Goal: Information Seeking & Learning: Find specific fact

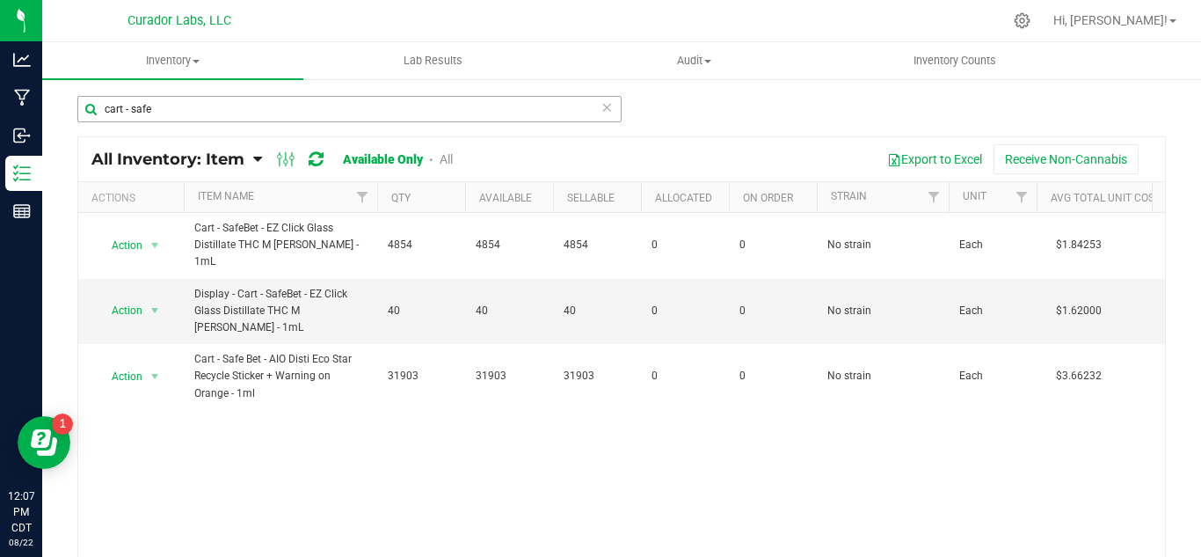
click at [173, 106] on input "cart - safe" at bounding box center [349, 109] width 544 height 26
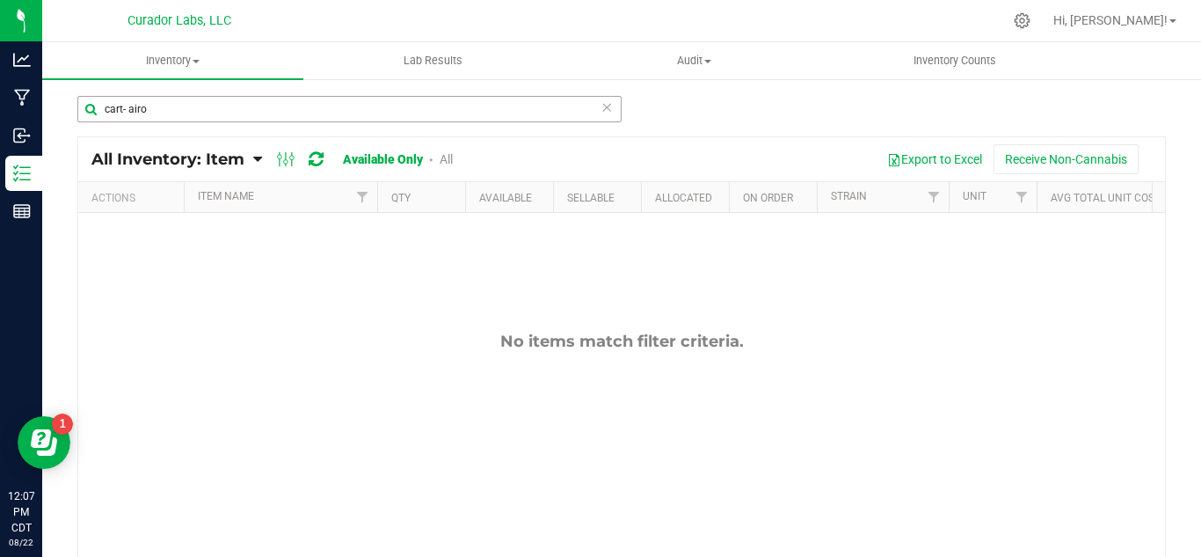
click at [120, 104] on input "cart- airo" at bounding box center [349, 109] width 544 height 26
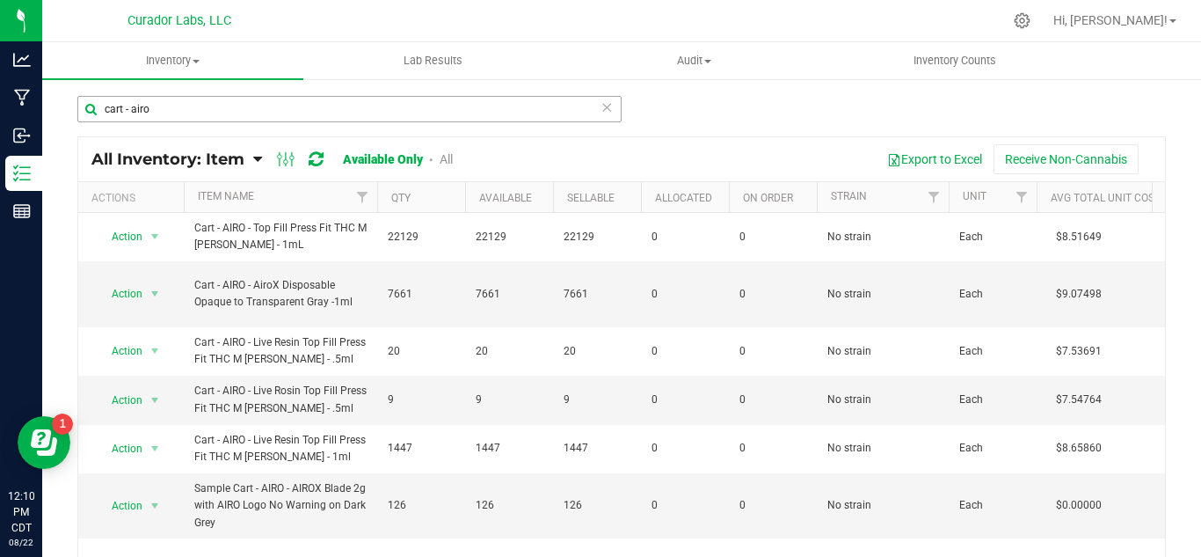
click at [169, 103] on input "cart - airo" at bounding box center [349, 109] width 544 height 26
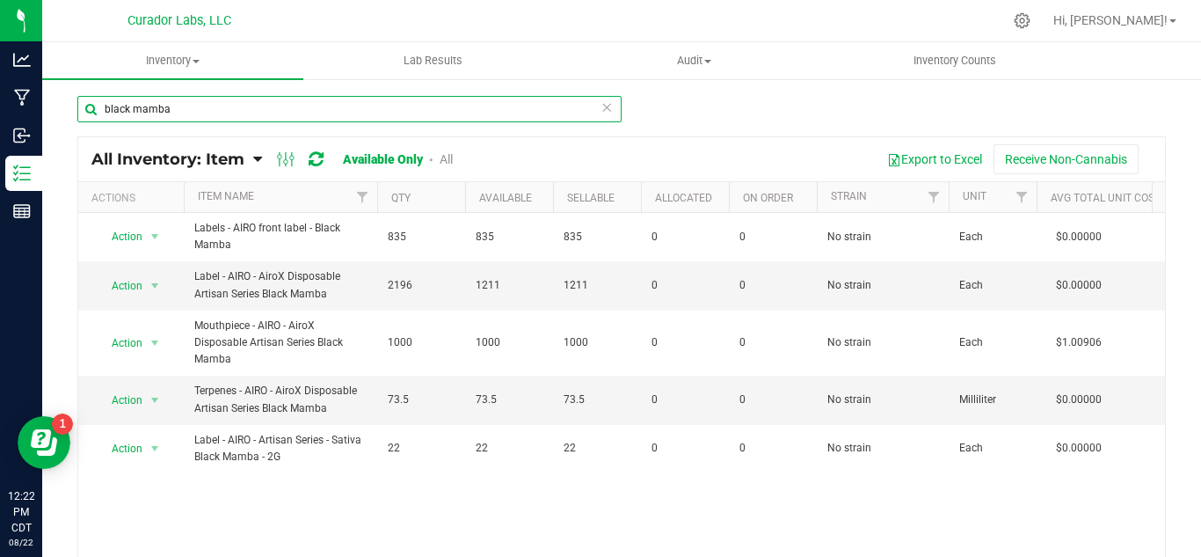
click at [176, 106] on input "black mamba" at bounding box center [349, 109] width 544 height 26
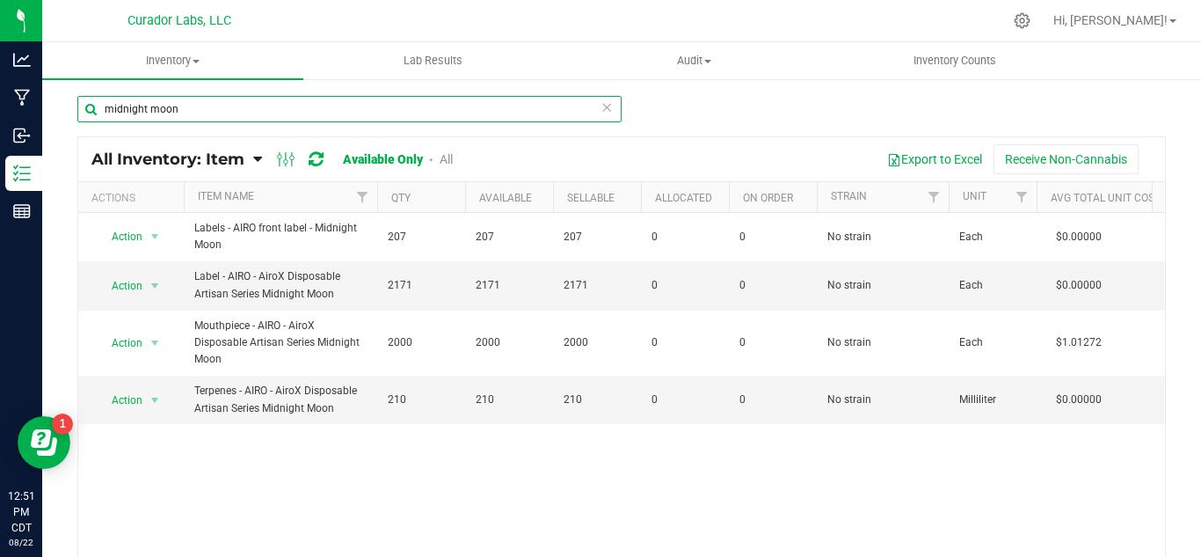
click at [196, 105] on input "midnight moon" at bounding box center [349, 109] width 544 height 26
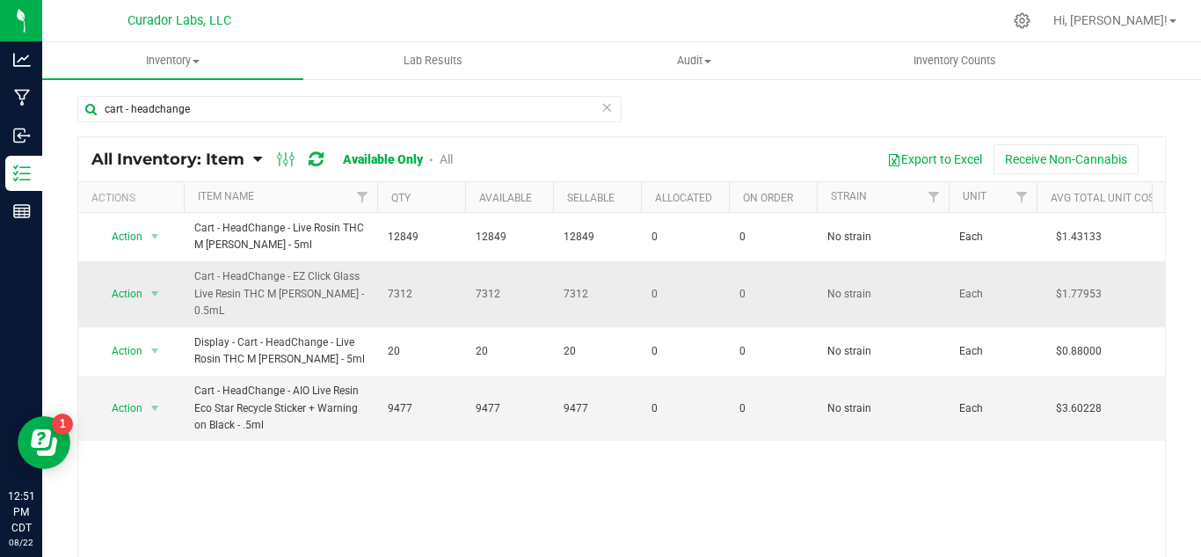
drag, startPoint x: 226, startPoint y: 305, endPoint x: 187, endPoint y: 295, distance: 40.1
click at [187, 295] on td "Cart - HeadChange - EZ Click Glass Live Resin THC M Diamond MJ - 0.5mL" at bounding box center [280, 294] width 193 height 66
copy span "Cart - HeadChange - EZ Click Glass Live Resin THC M Diamond MJ - 0.5mL"
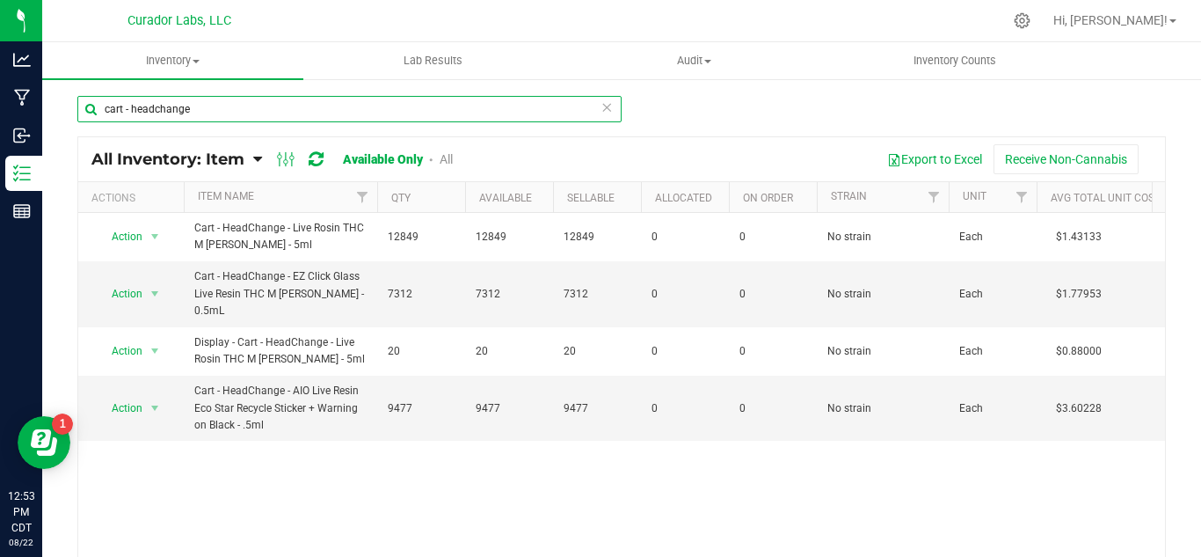
click at [186, 106] on input "cart - headchange" at bounding box center [349, 109] width 544 height 26
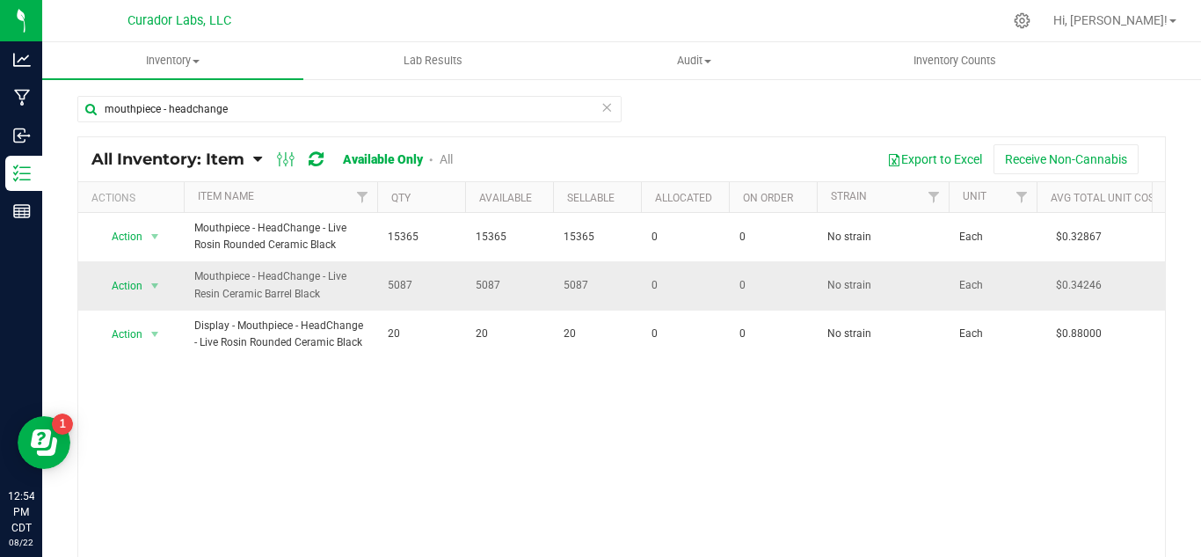
drag, startPoint x: 322, startPoint y: 289, endPoint x: 188, endPoint y: 290, distance: 133.6
click at [188, 290] on td "Mouthpiece - HeadChange - Live Resin Ceramic Barrel Black" at bounding box center [280, 285] width 193 height 48
copy span "Mouthpiece - HeadChange - Live Resin Ceramic Barrel Black"
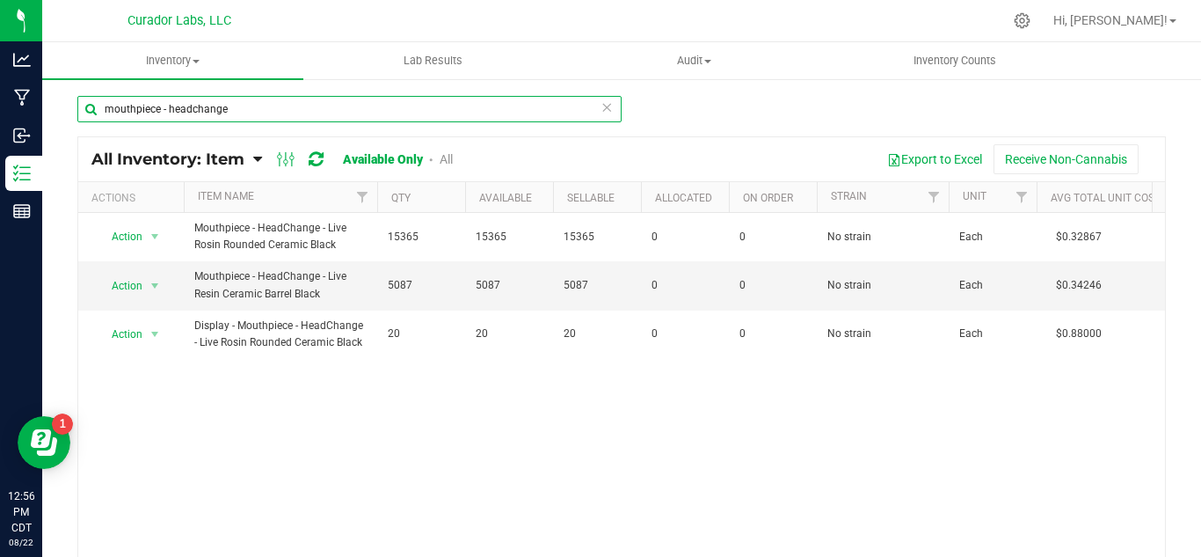
click at [234, 110] on input "mouthpiece - headchange" at bounding box center [349, 109] width 544 height 26
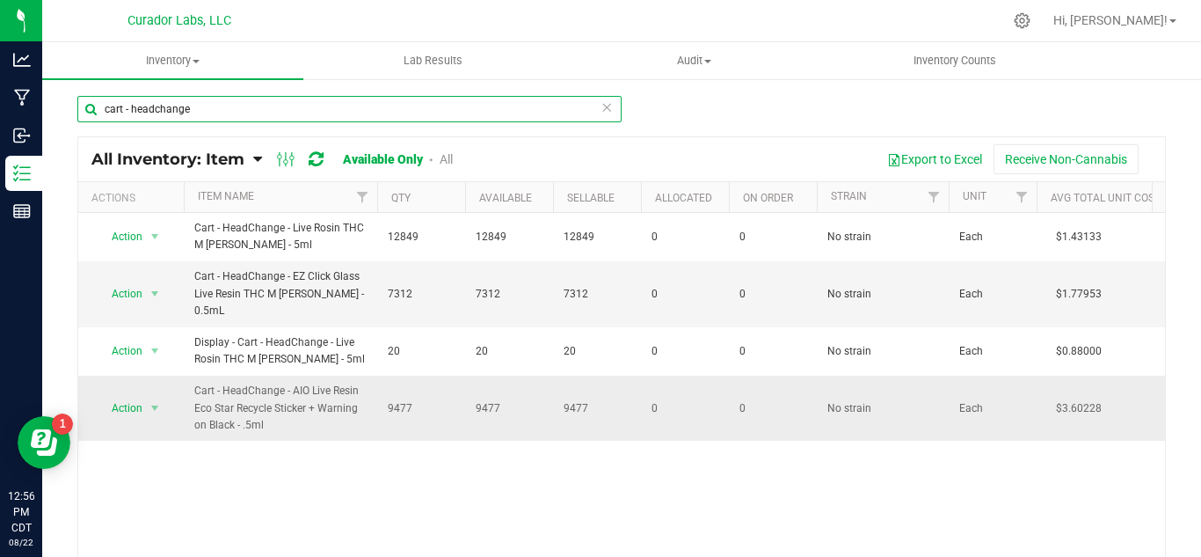
type input "cart - headchange"
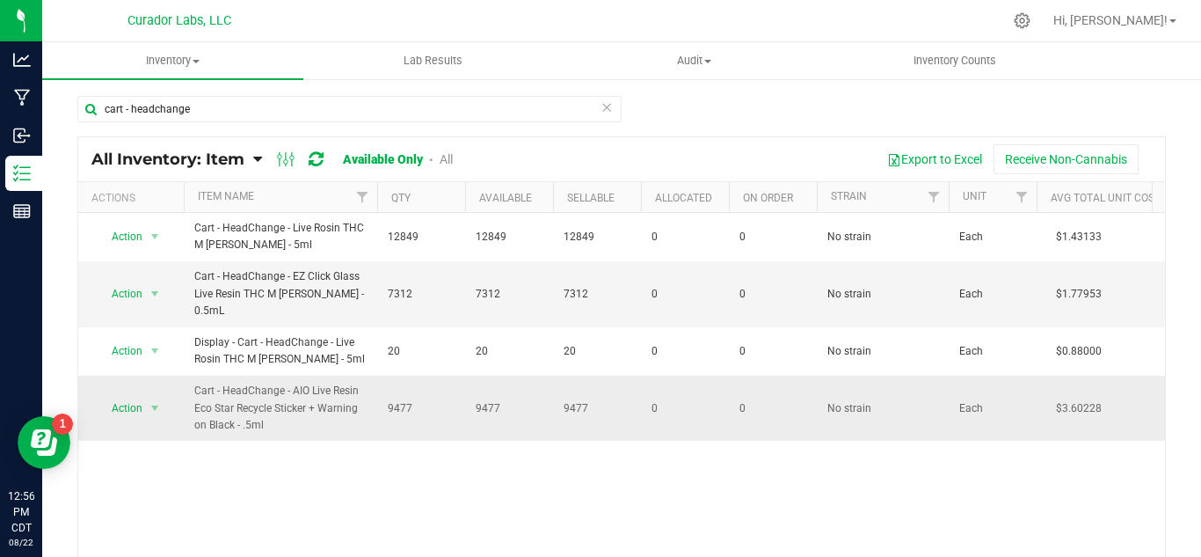
drag, startPoint x: 269, startPoint y: 418, endPoint x: 171, endPoint y: 404, distance: 98.7
copy tr "Action Adjust qty Edit lots/costs Global inventory Locate inventory Print produ…"
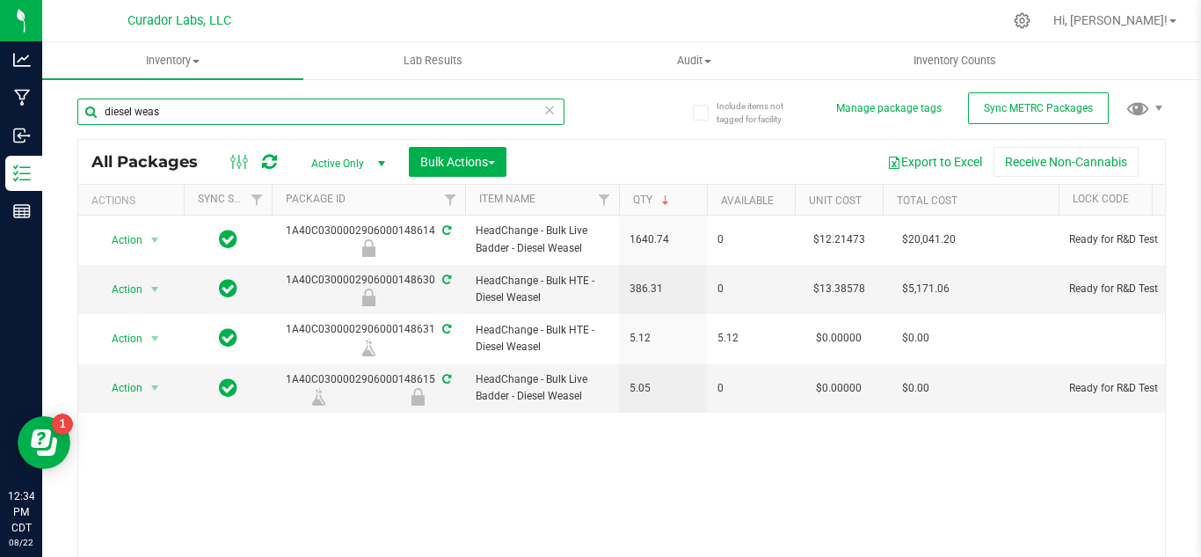
click at [235, 113] on input "diesel weas" at bounding box center [320, 111] width 487 height 26
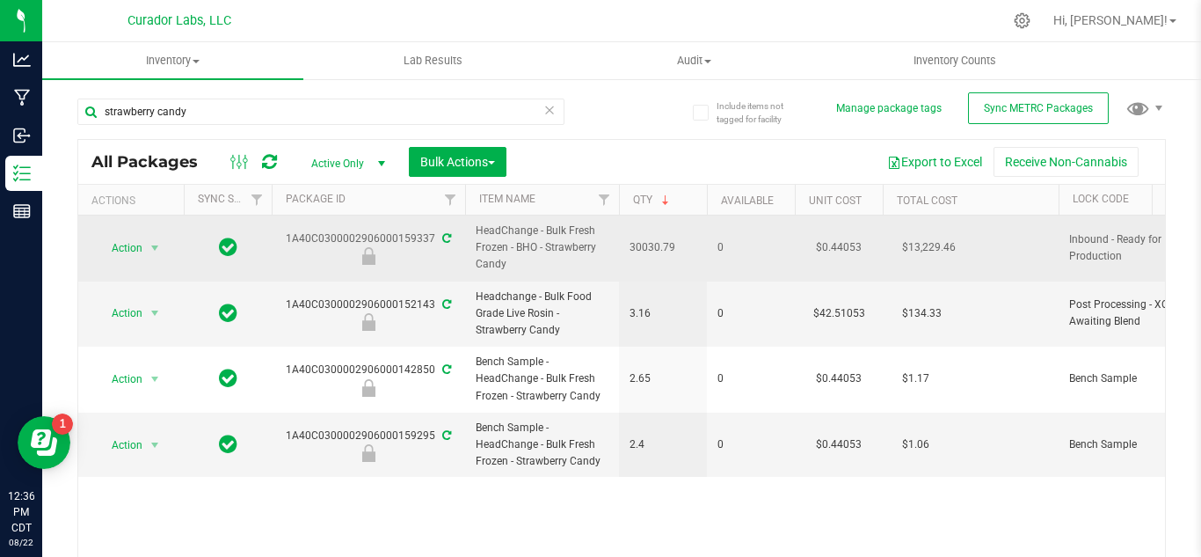
drag, startPoint x: 513, startPoint y: 261, endPoint x: 469, endPoint y: 251, distance: 45.2
click at [469, 251] on td "HeadChange - Bulk Fresh Frozen - BHO - Strawberry Candy" at bounding box center [542, 248] width 154 height 66
copy span "HeadChange - Bulk Fresh Frozen - BHO - Strawberry Candy"
click at [647, 246] on span "30030.79" at bounding box center [662, 247] width 67 height 17
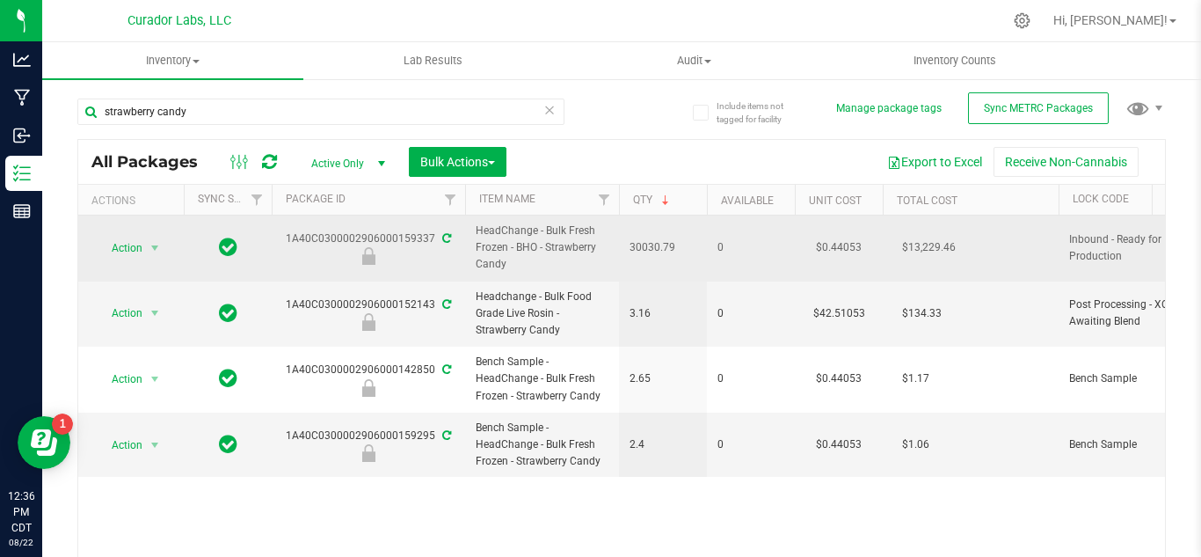
copy span "30030.79"
click at [364, 242] on div "1A40C0300002906000159337" at bounding box center [368, 247] width 199 height 34
copy div "1A40C0300002906000159337"
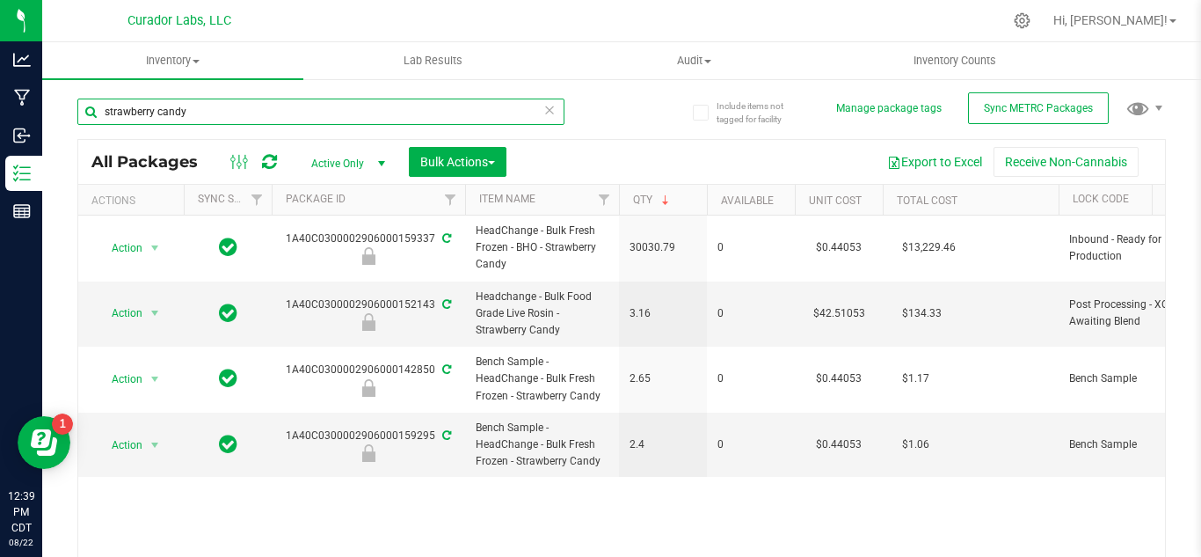
click at [204, 109] on input "strawberry candy" at bounding box center [320, 111] width 487 height 26
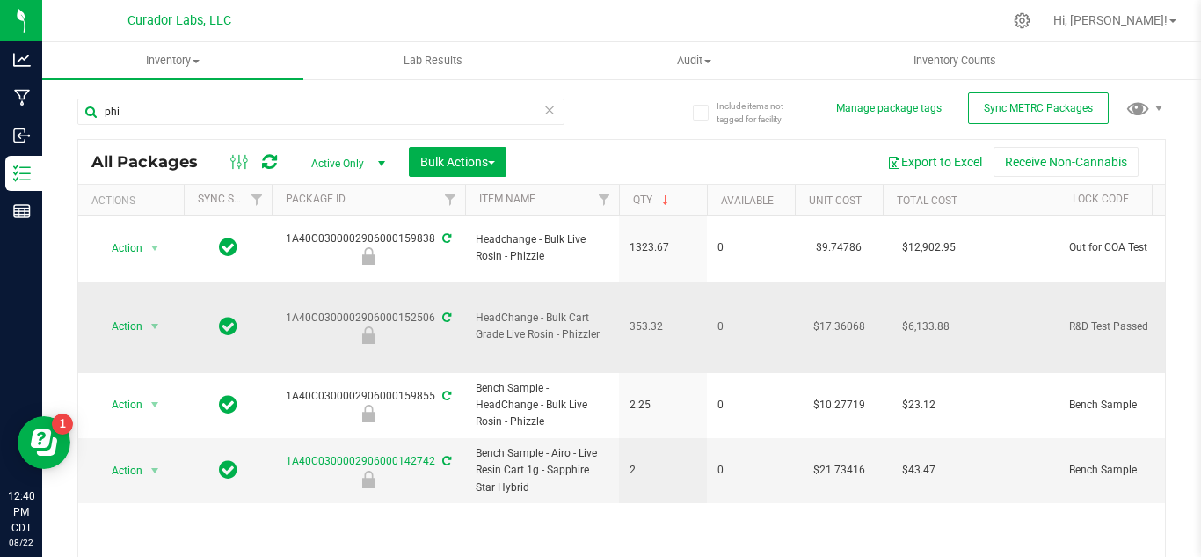
drag, startPoint x: 603, startPoint y: 318, endPoint x: 474, endPoint y: 311, distance: 129.4
click at [474, 311] on td "HeadChange - Bulk Cart Grade Live Rosin - Phizzler" at bounding box center [542, 326] width 154 height 91
copy span "HeadChange - Bulk Cart Grade Live Rosin - Phizzler"
click at [646, 318] on span "353.32" at bounding box center [662, 326] width 67 height 17
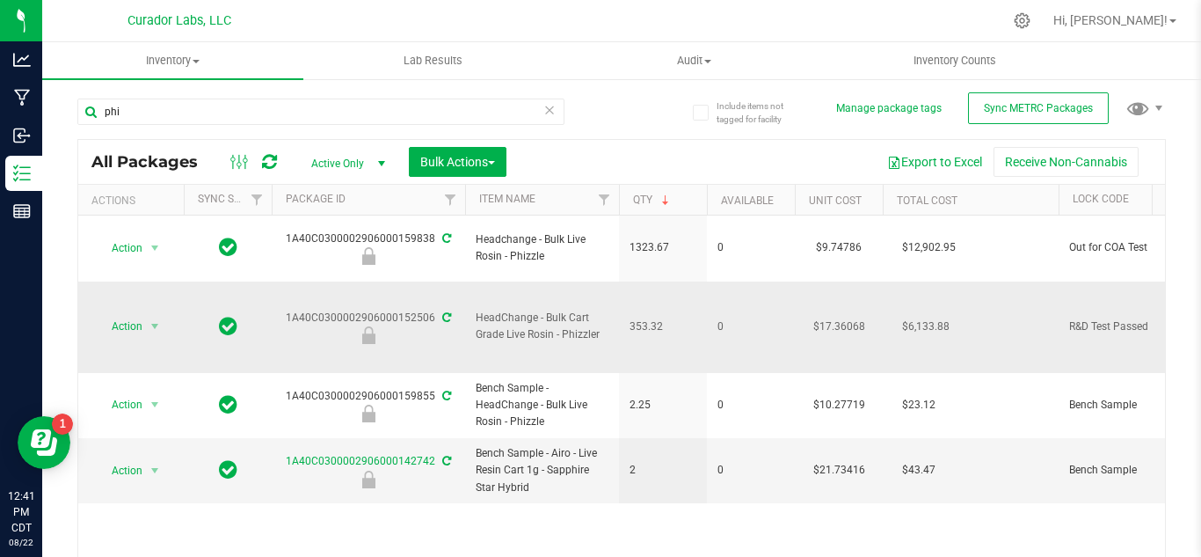
copy span "353.32"
click at [395, 309] on div "1A40C0300002906000152506" at bounding box center [368, 326] width 199 height 34
copy div "1A40C0300002906000152506"
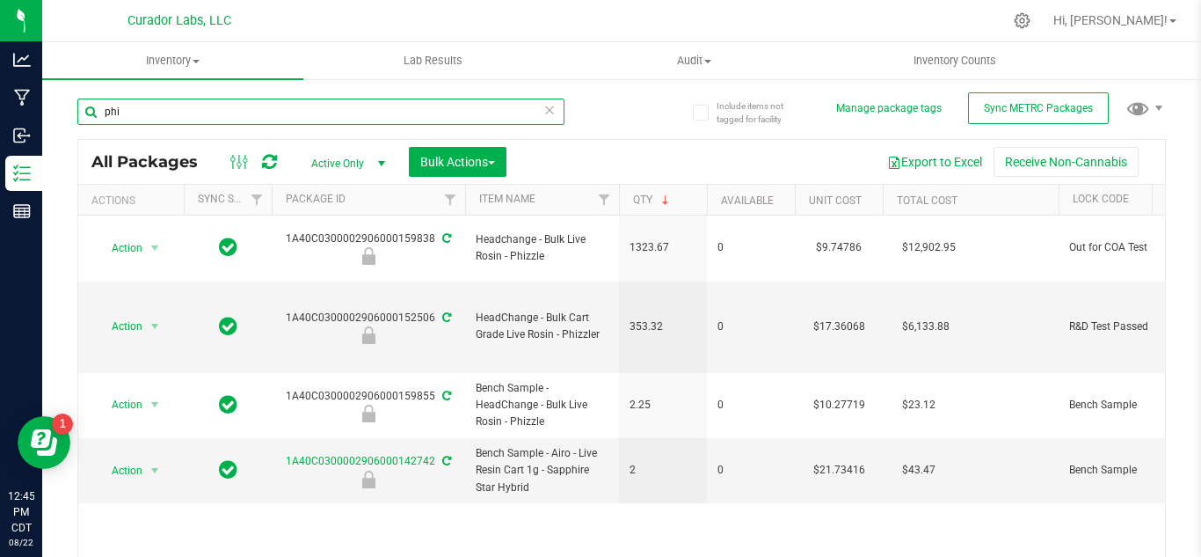
click at [256, 107] on input "phi" at bounding box center [320, 111] width 487 height 26
type input "Bulk HTE"
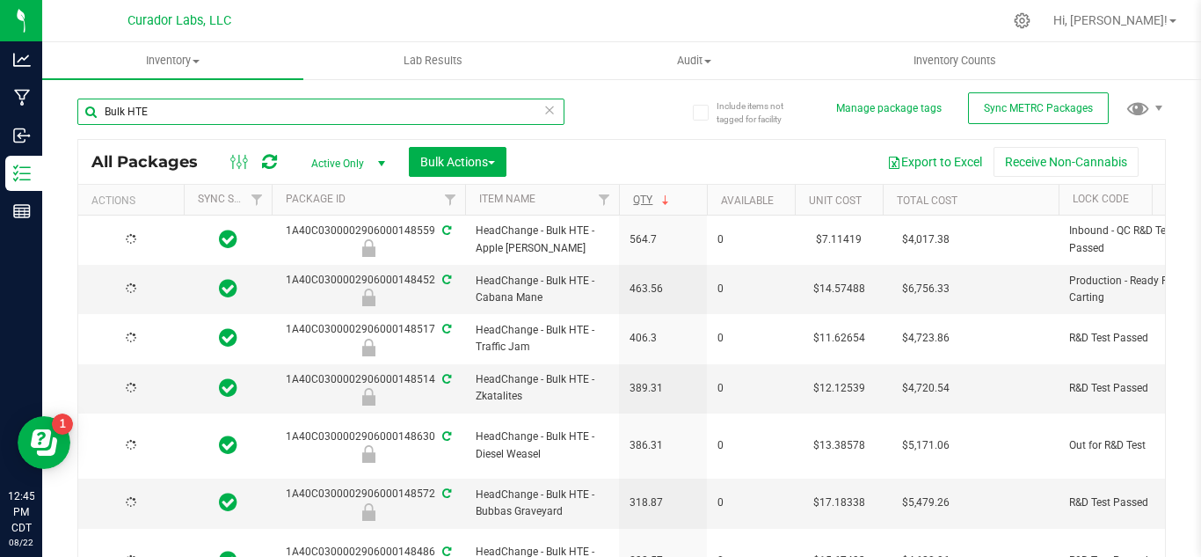
type input "[DATE]"
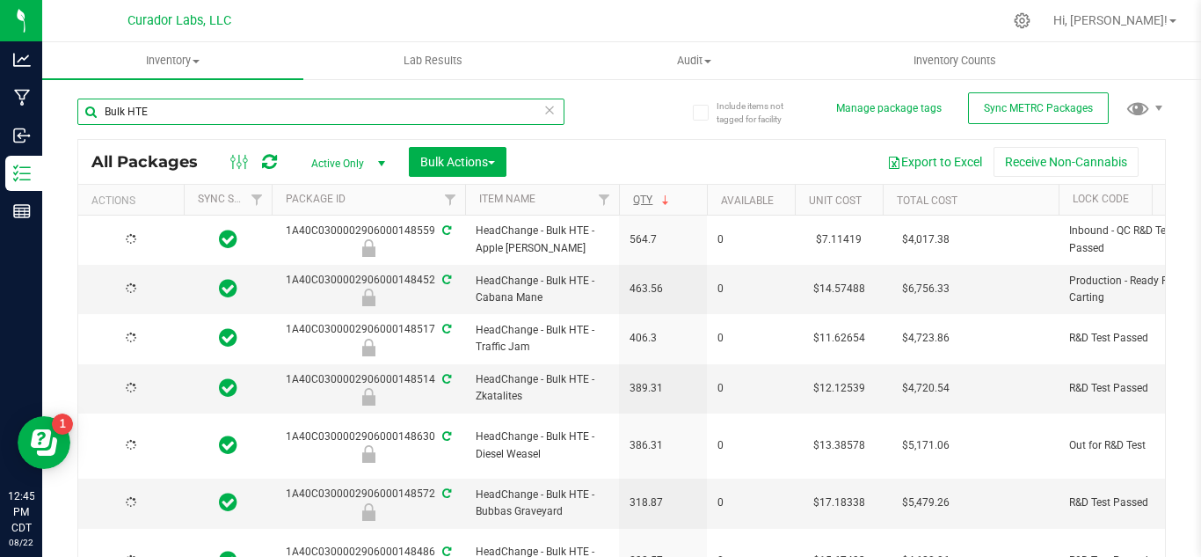
type input "[DATE]"
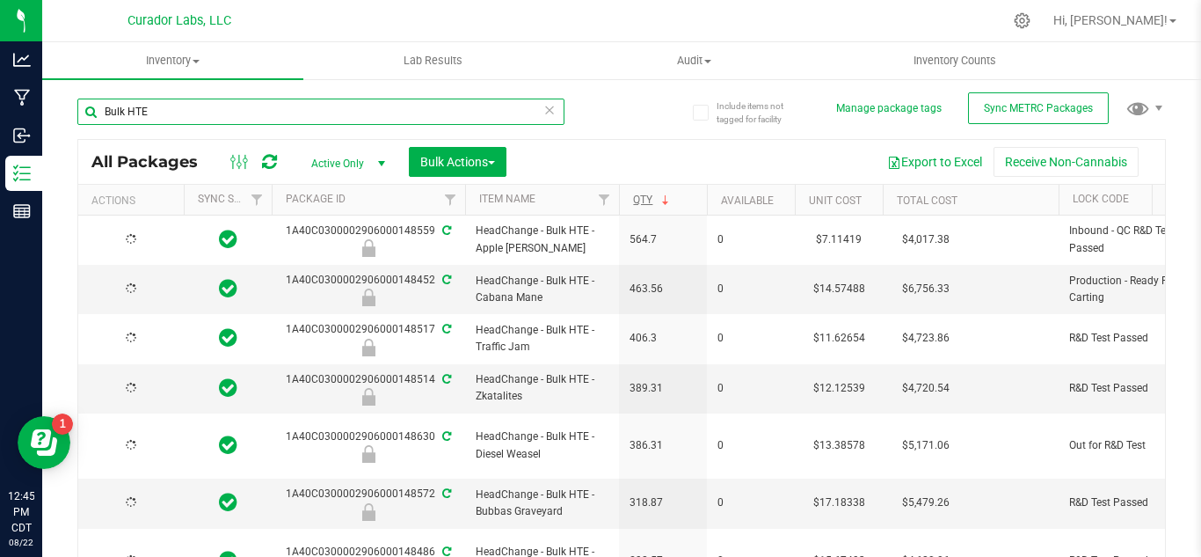
type input "[DATE]"
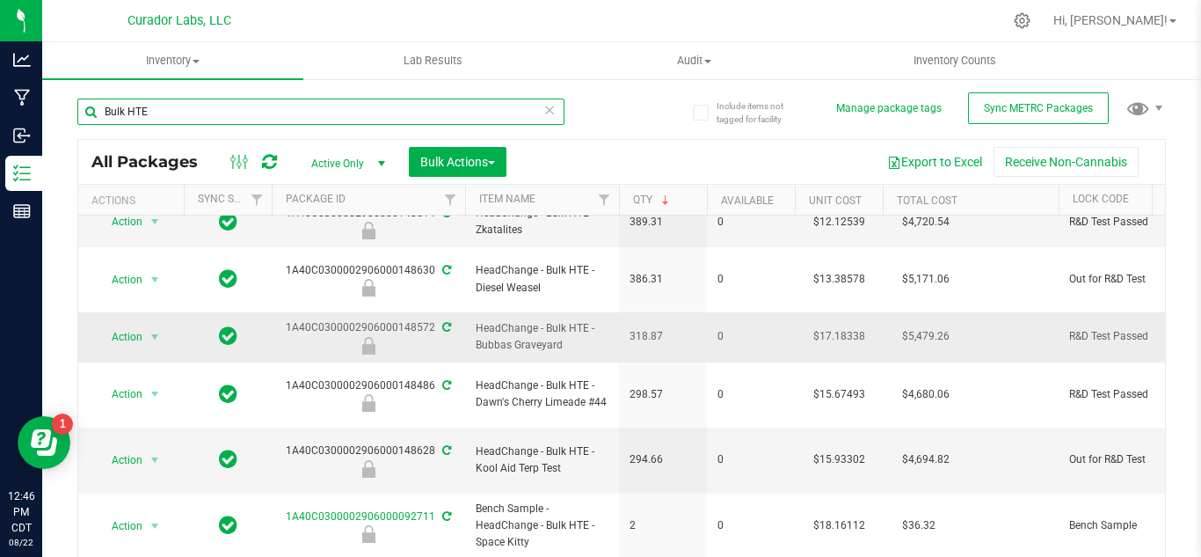
scroll to position [167, 0]
type input "Bulk HTE"
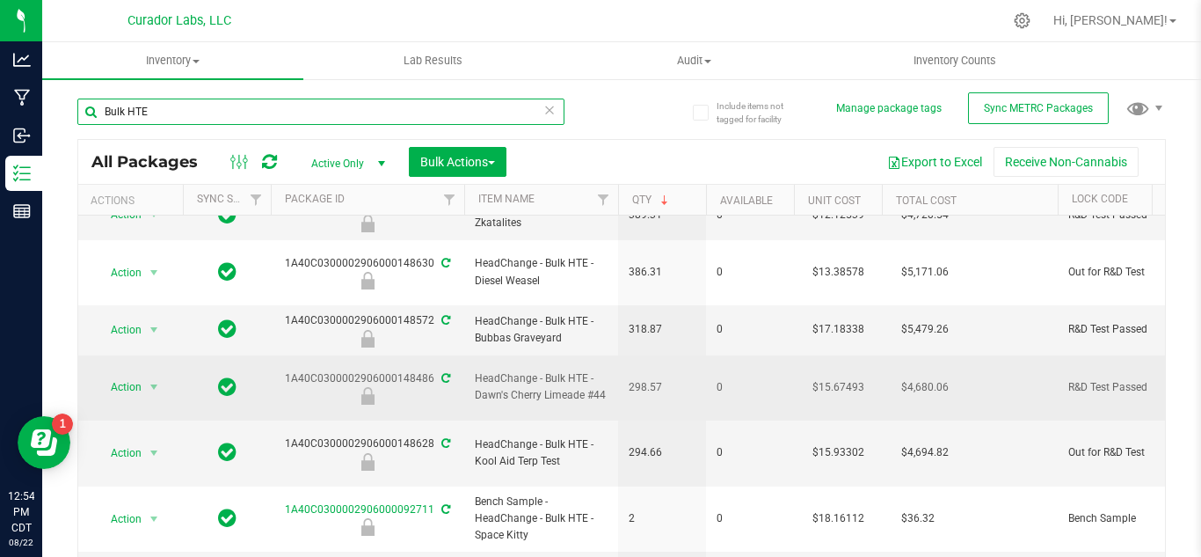
scroll to position [174, 1]
drag, startPoint x: 602, startPoint y: 367, endPoint x: 473, endPoint y: 360, distance: 129.4
click at [473, 360] on td "HeadChange - Bulk HTE - Dawn's Cherry Limeade #44" at bounding box center [541, 387] width 154 height 66
copy span "HeadChange - Bulk HTE - Dawn's Cherry Limeade #44"
click at [539, 369] on span "HeadChange - Bulk HTE - Dawn's Cherry Limeade #44" at bounding box center [541, 385] width 133 height 33
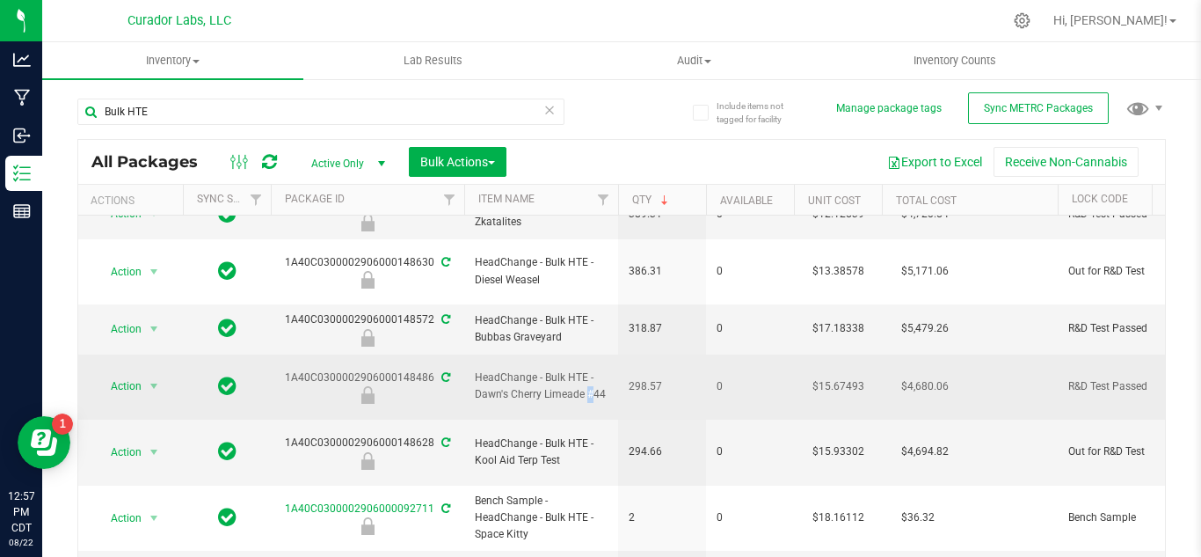
click at [539, 369] on span "HeadChange - Bulk HTE - Dawn's Cherry Limeade #44" at bounding box center [541, 385] width 133 height 33
click at [631, 378] on span "298.57" at bounding box center [662, 386] width 67 height 17
click at [373, 369] on div "1A40C0300002906000148486" at bounding box center [367, 386] width 199 height 34
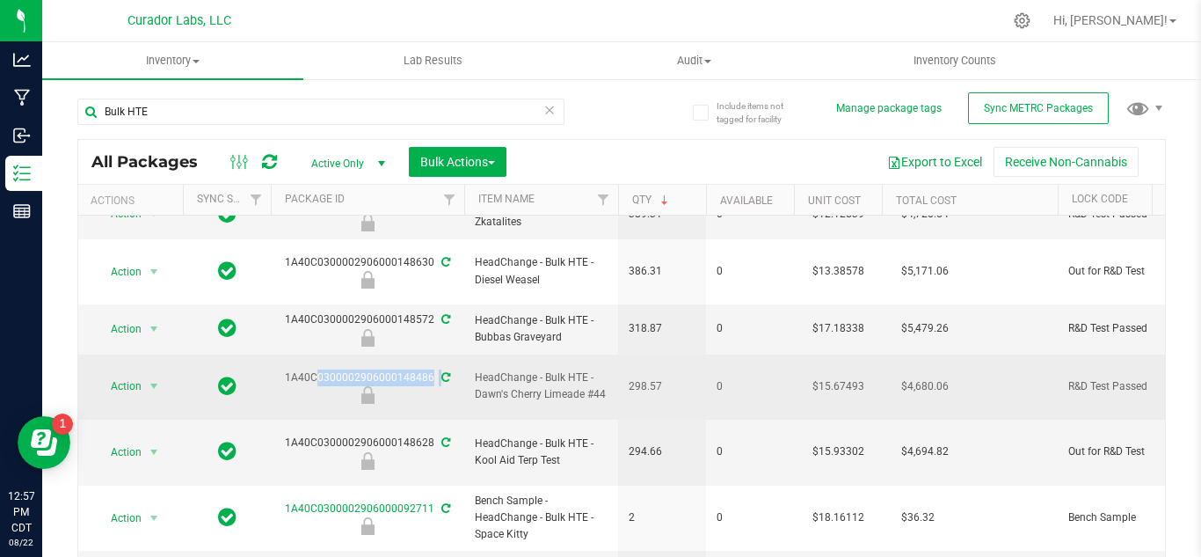
click at [373, 369] on div "1A40C0300002906000148486" at bounding box center [367, 386] width 199 height 34
copy div "1A40C0300002906000148486"
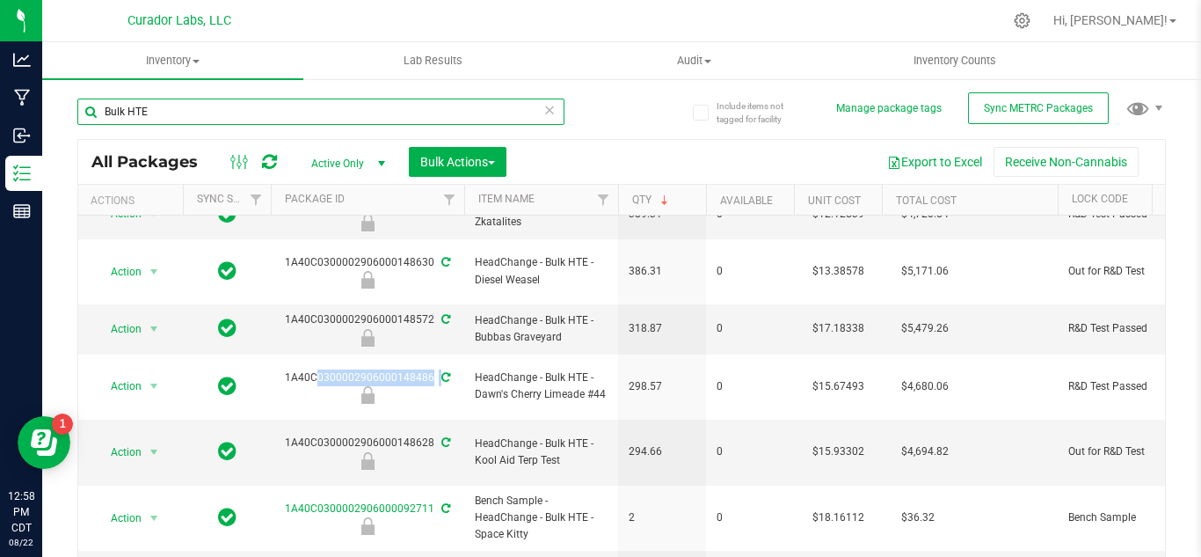
click at [224, 110] on input "Bulk HTE" at bounding box center [320, 111] width 487 height 26
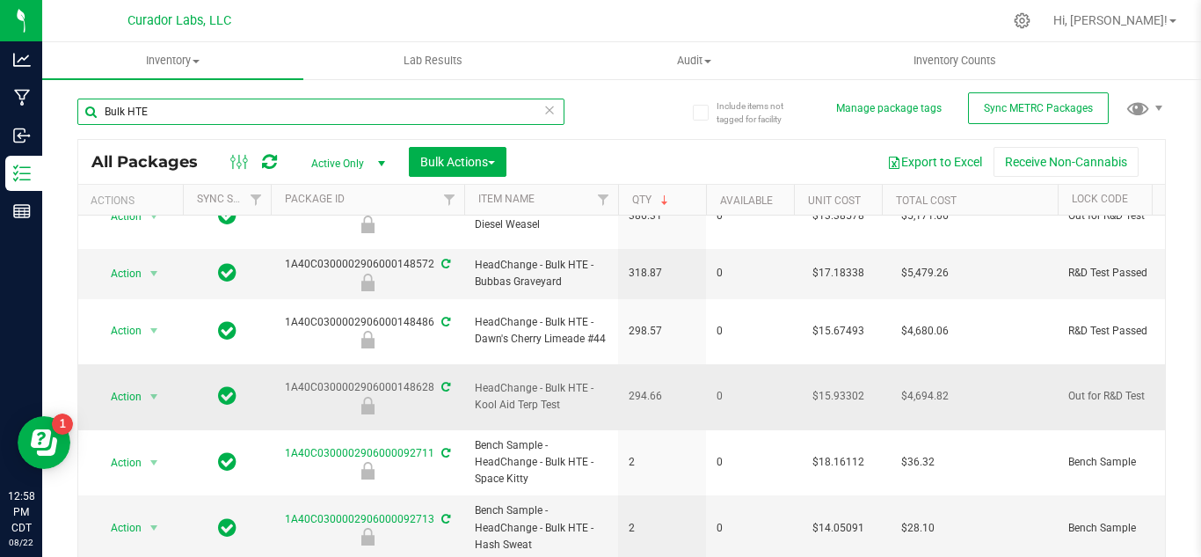
scroll to position [158, 1]
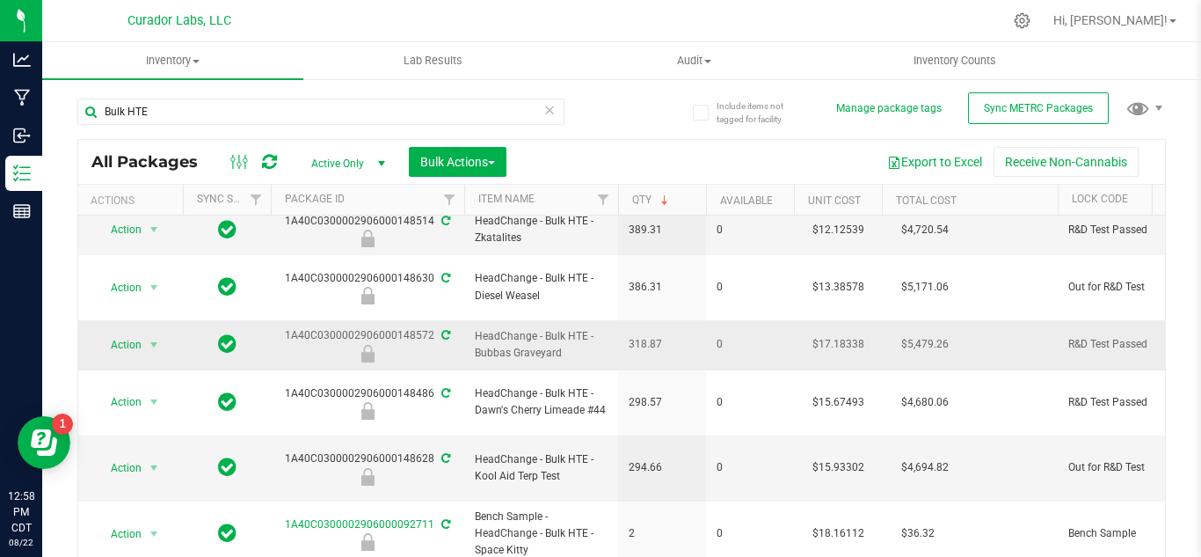
click at [545, 333] on span "HeadChange - Bulk HTE - Bubbas Graveyard" at bounding box center [541, 344] width 133 height 33
copy tr "HeadChange - Bulk HTE - Bubbas Graveyard"
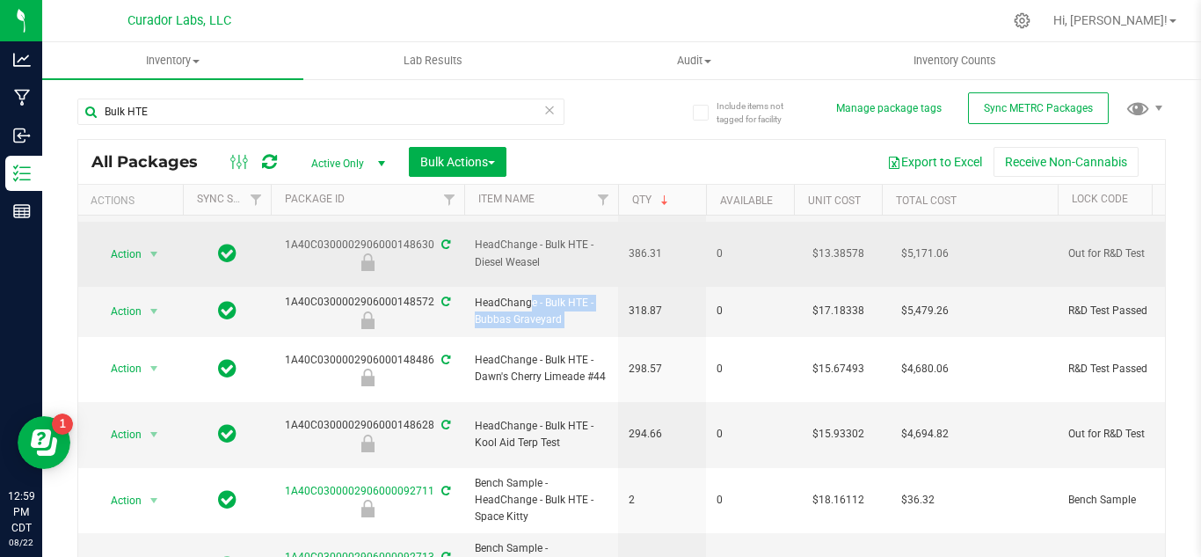
scroll to position [190, 1]
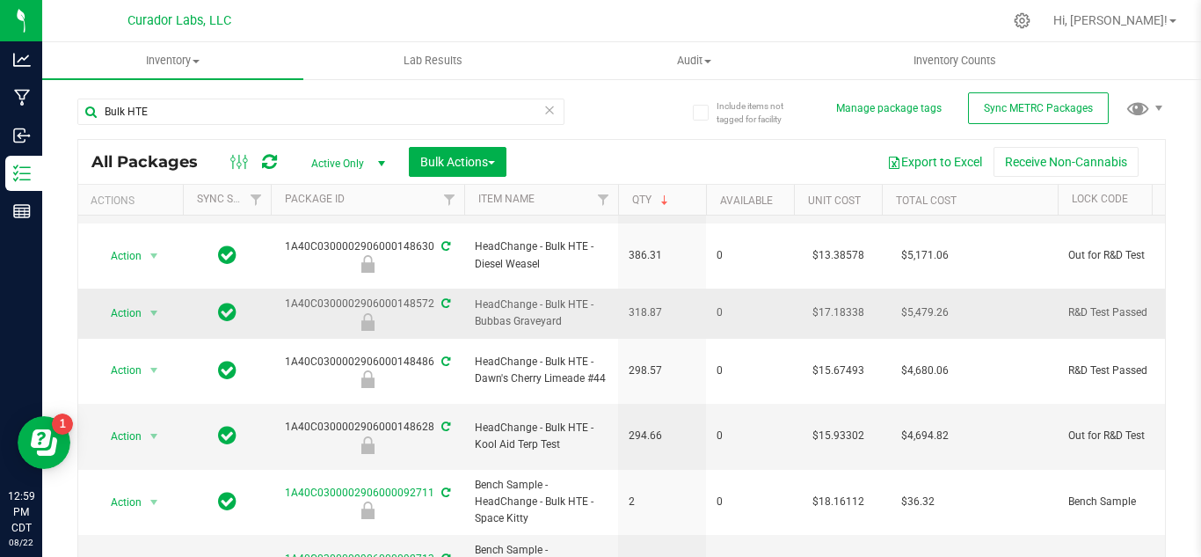
click at [638, 304] on span "318.87" at bounding box center [662, 312] width 67 height 17
copy span "318.87"
click at [408, 295] on div "1A40C0300002906000148572" at bounding box center [367, 312] width 199 height 34
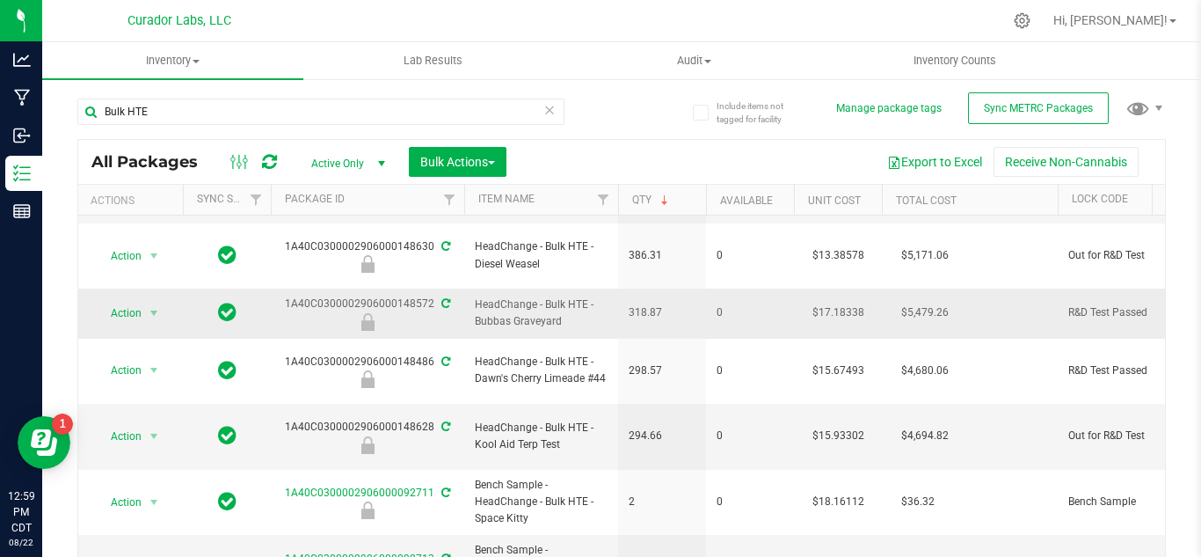
click at [519, 301] on span "HeadChange - Bulk HTE - Bubbas Graveyard" at bounding box center [541, 312] width 133 height 33
